Goal: Find specific page/section: Find specific page/section

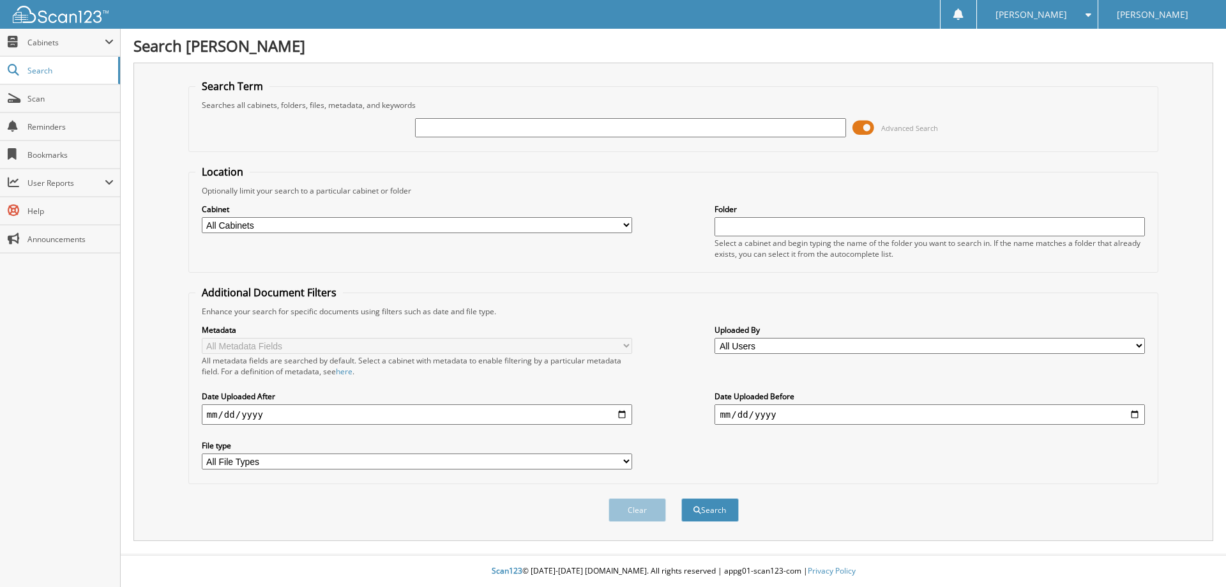
click at [787, 133] on input "text" at bounding box center [630, 127] width 430 height 19
type input "bedbrook"
click at [681, 498] on button "Search" at bounding box center [709, 510] width 57 height 24
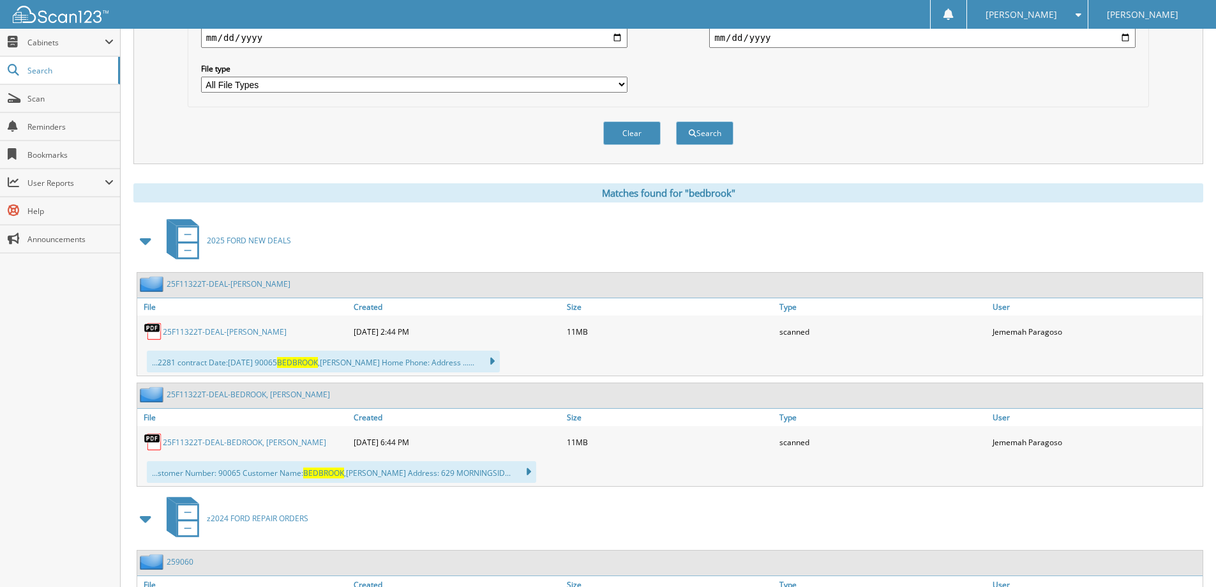
scroll to position [383, 0]
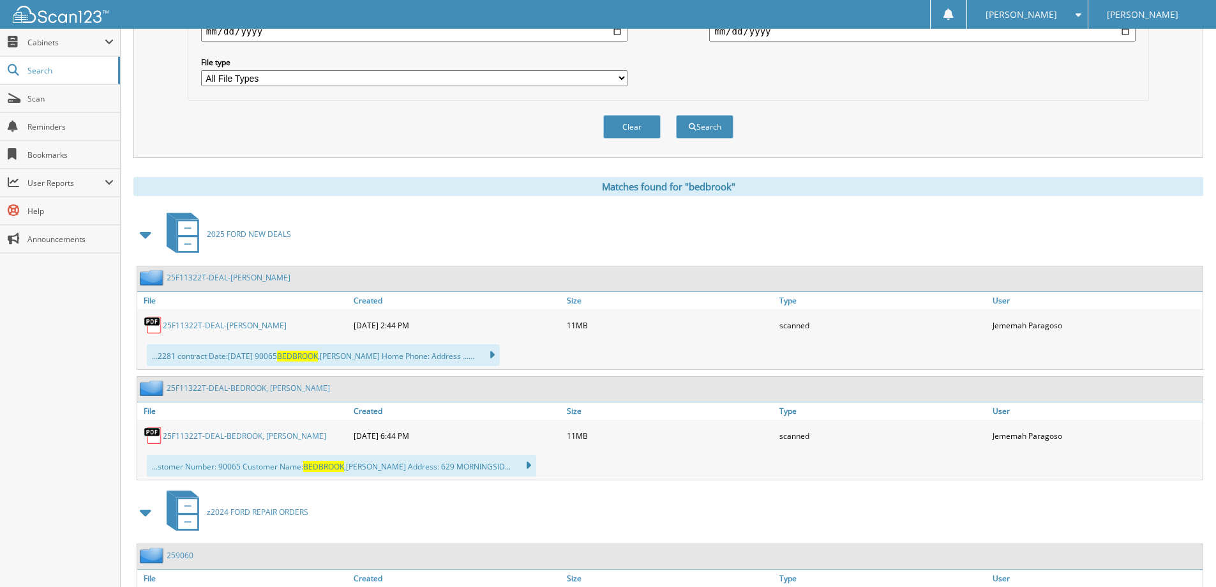
click at [246, 327] on link "25F11322T-DEAL-BEDROOK, SEAN" at bounding box center [225, 325] width 124 height 11
